Goal: Task Accomplishment & Management: Manage account settings

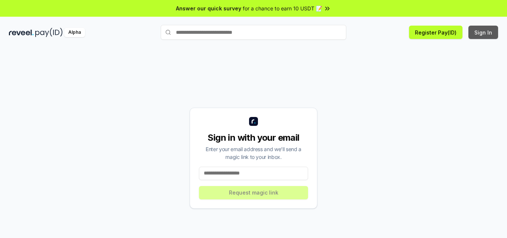
click at [486, 32] on button "Sign In" at bounding box center [483, 32] width 30 height 13
click at [474, 33] on button "Sign In" at bounding box center [483, 32] width 30 height 13
click at [258, 175] on input at bounding box center [253, 173] width 109 height 13
type input "**********"
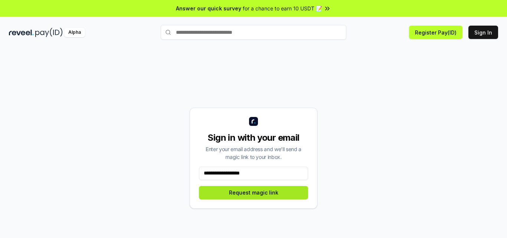
click at [263, 188] on button "Request magic link" at bounding box center [253, 192] width 109 height 13
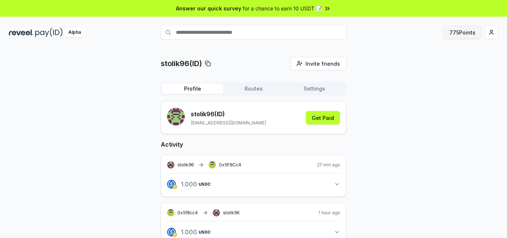
click at [462, 34] on button "775 Points" at bounding box center [462, 32] width 39 height 13
click at [326, 122] on button "Get Paid" at bounding box center [323, 117] width 34 height 13
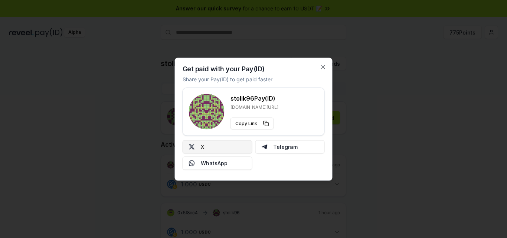
click at [222, 145] on button "X" at bounding box center [218, 146] width 70 height 13
click at [293, 146] on button "Telegram" at bounding box center [290, 146] width 70 height 13
click at [323, 64] on icon "button" at bounding box center [323, 67] width 6 height 6
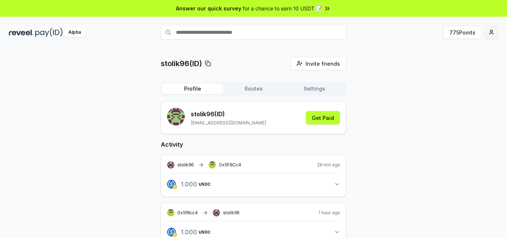
click at [490, 34] on html "Answer our quick survey for a chance to earn 10 USDT 📝 Alpha 775 Points stolik9…" at bounding box center [253, 119] width 507 height 238
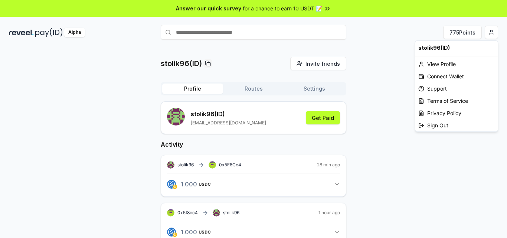
drag, startPoint x: 440, startPoint y: 81, endPoint x: 413, endPoint y: 157, distance: 80.1
click at [413, 157] on html "Answer our quick survey for a chance to earn 10 USDT 📝 Alpha 775 Points stolik9…" at bounding box center [253, 119] width 507 height 238
click at [414, 156] on html "Answer our quick survey for a chance to earn 10 USDT 📝 Alpha 775 Points stolik9…" at bounding box center [253, 119] width 507 height 238
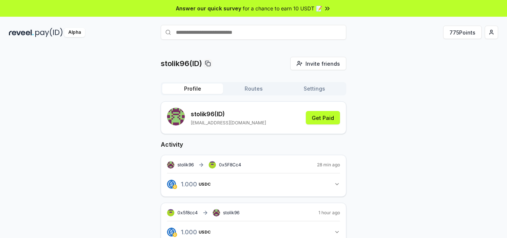
click at [488, 39] on div "Alpha 775 Points" at bounding box center [253, 32] width 507 height 19
click at [493, 29] on html "Answer our quick survey for a chance to earn 10 USDT 📝 Alpha 775 Points stolik9…" at bounding box center [253, 119] width 507 height 238
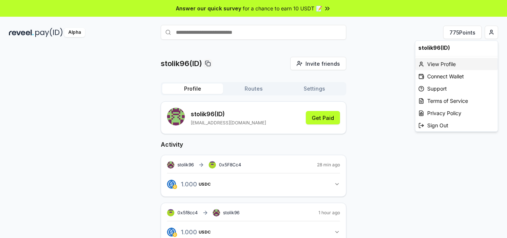
click at [451, 62] on div "View Profile" at bounding box center [456, 64] width 82 height 12
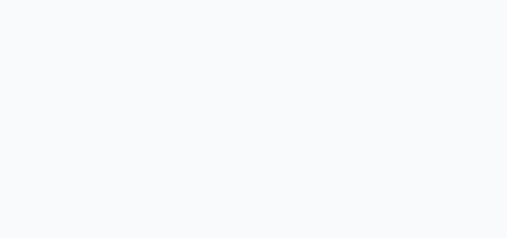
click at [487, 33] on body at bounding box center [253, 119] width 507 height 238
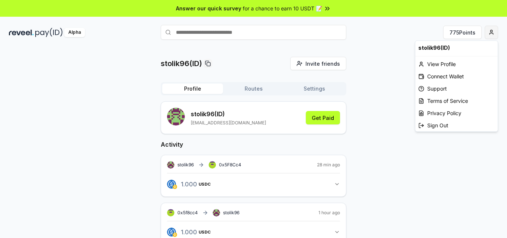
click at [496, 30] on html "Answer our quick survey for a chance to earn 10 USDT 📝 Alpha 775 Points stolik9…" at bounding box center [253, 119] width 507 height 238
click at [423, 181] on html "Answer our quick survey for a chance to earn 10 USDT 📝 Alpha 775 Points stolik9…" at bounding box center [253, 119] width 507 height 238
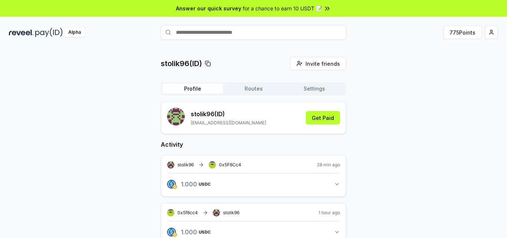
click at [488, 31] on html "Answer our quick survey for a chance to earn 10 USDT 📝 Alpha 775 Points stolik9…" at bounding box center [253, 119] width 507 height 238
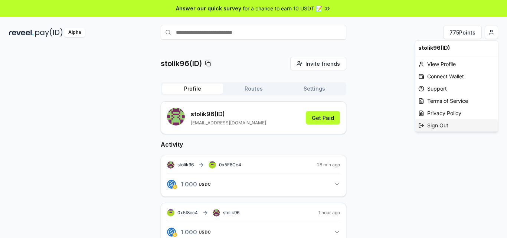
click at [441, 125] on div "Sign Out" at bounding box center [456, 125] width 82 height 12
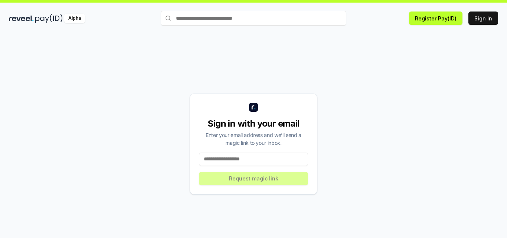
scroll to position [21, 0]
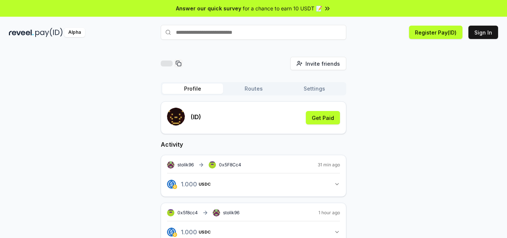
click at [190, 119] on div "(ID)" at bounding box center [184, 118] width 34 height 20
click at [211, 116] on div "(ID) Get Paid" at bounding box center [253, 118] width 173 height 20
click at [185, 165] on span "stolik96" at bounding box center [185, 165] width 16 height 6
click at [486, 34] on button "Sign In" at bounding box center [483, 32] width 30 height 13
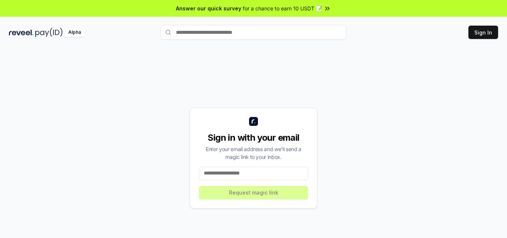
click at [233, 168] on input at bounding box center [253, 173] width 109 height 13
type input "**********"
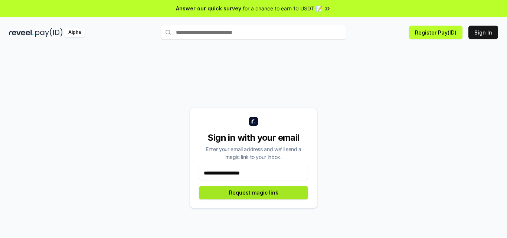
click at [254, 194] on button "Request magic link" at bounding box center [253, 192] width 109 height 13
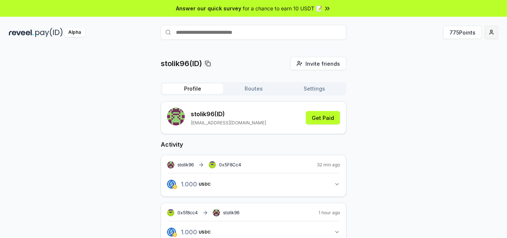
click at [495, 32] on html "Answer our quick survey for a chance to earn 10 USDT 📝 Alpha 775 Points stolik9…" at bounding box center [253, 119] width 507 height 238
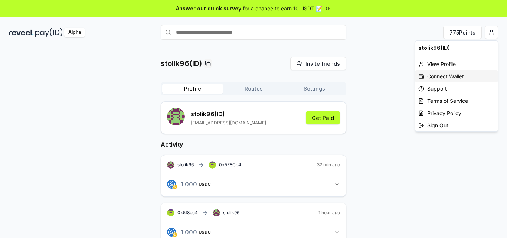
click at [457, 77] on div "Connect Wallet" at bounding box center [456, 76] width 82 height 12
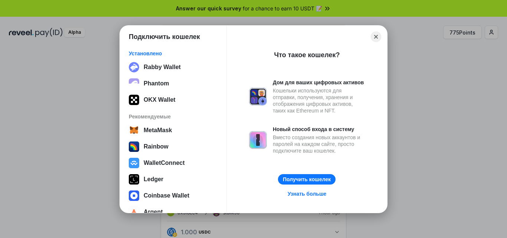
click at [419, 76] on div "Подключить кошелек Установлено Rabby Wallet Phantom OKX Wallet Рекомендуемые Me…" at bounding box center [253, 119] width 655 height 386
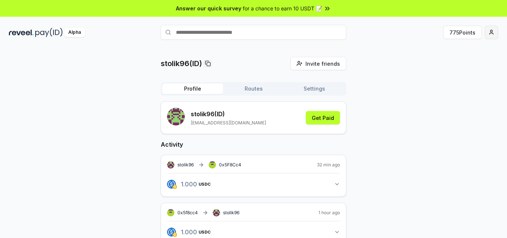
click at [492, 32] on html "Answer our quick survey for a chance to earn 10 USDT 📝 Alpha 775 Points stolik9…" at bounding box center [253, 119] width 507 height 238
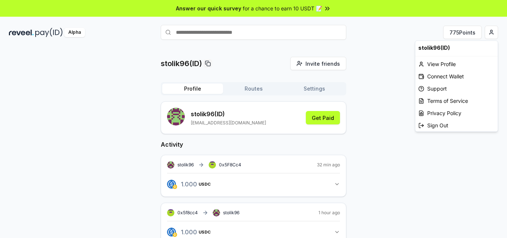
click at [371, 92] on html "Answer our quick survey for a chance to earn 10 USDT 📝 Alpha 775 Points stolik9…" at bounding box center [253, 119] width 507 height 238
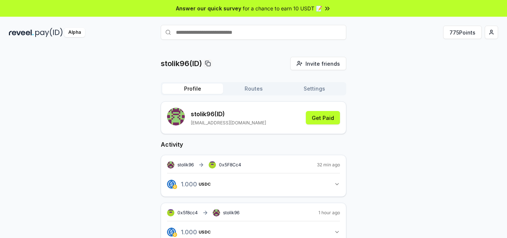
click at [329, 9] on icon at bounding box center [327, 8] width 7 height 7
